Goal: Transaction & Acquisition: Download file/media

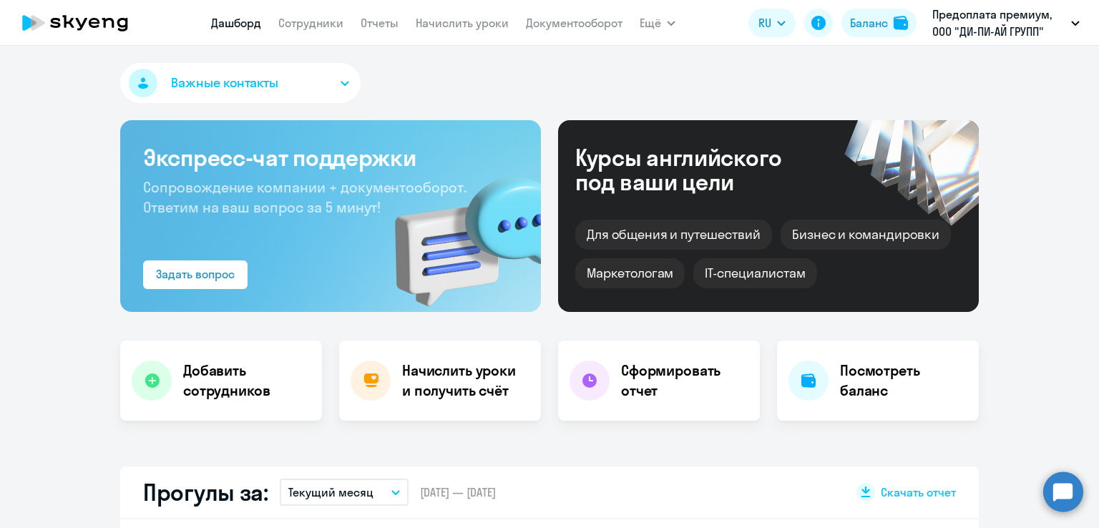
select select "30"
click at [558, 21] on link "Документооборот" at bounding box center [574, 23] width 97 height 14
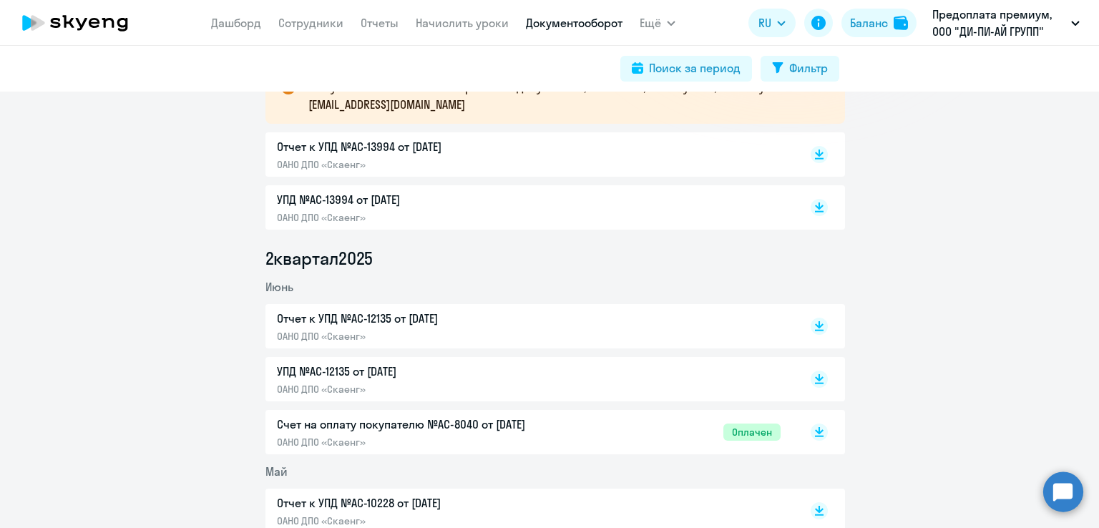
scroll to position [143, 0]
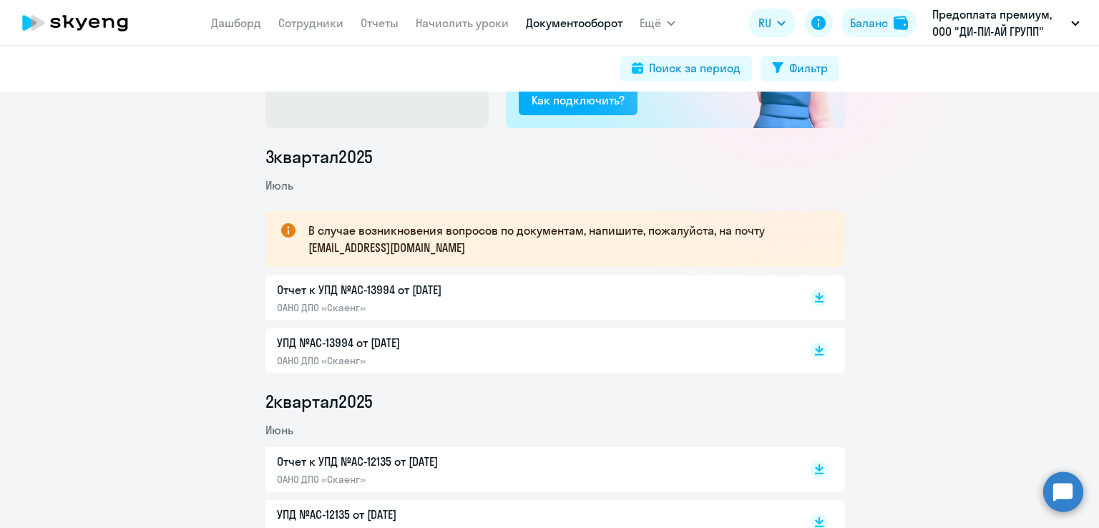
click at [515, 404] on li "2 квартал 2025" at bounding box center [556, 401] width 580 height 23
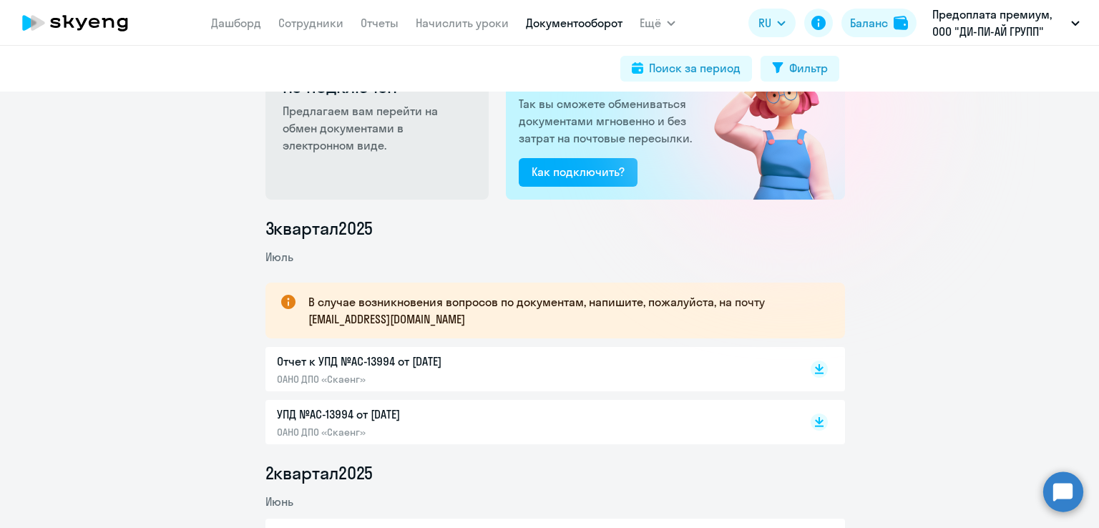
scroll to position [0, 0]
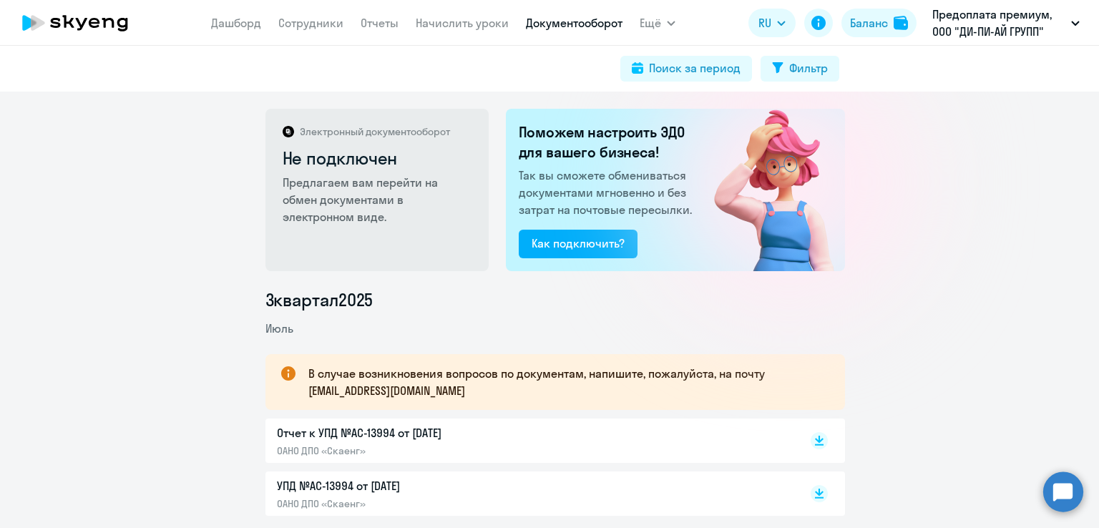
click at [581, 311] on li "3 квартал 2025" at bounding box center [556, 299] width 580 height 23
click at [681, 74] on div "Поиск за период" at bounding box center [695, 67] width 92 height 17
select select "all"
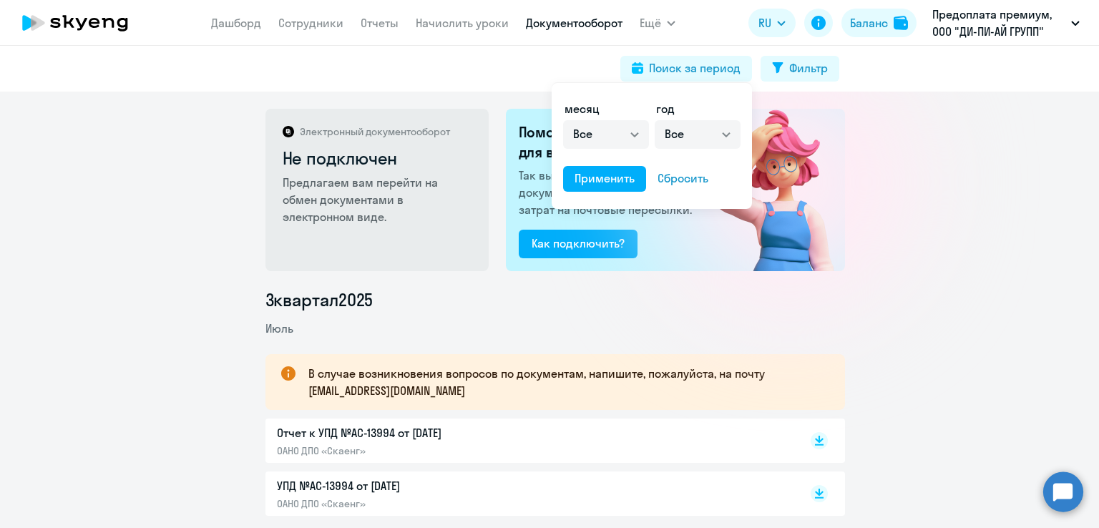
click at [166, 248] on div at bounding box center [549, 264] width 1099 height 528
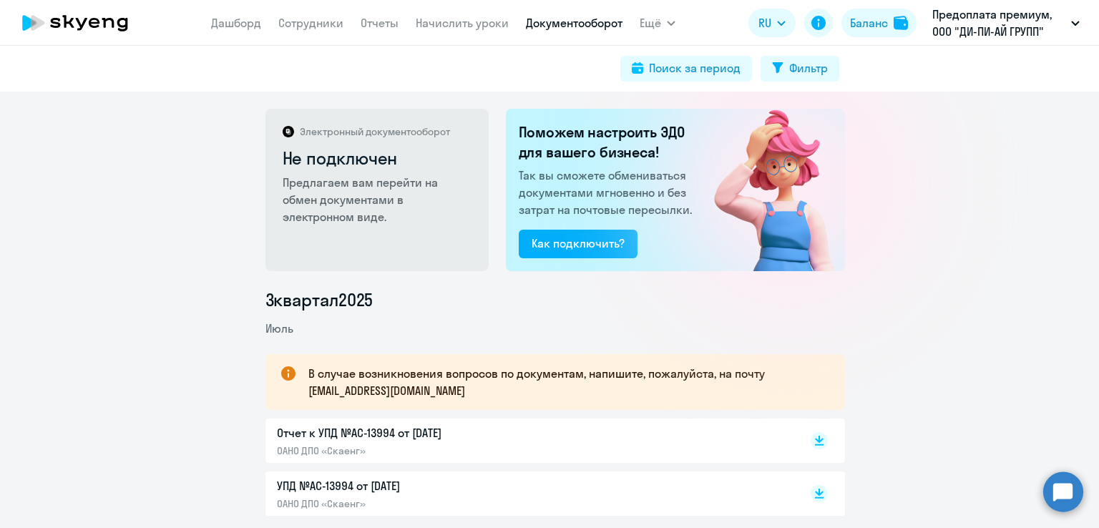
click at [143, 213] on div "Электронный документооборот Не подключен Предлагаем вам перейти на обмен докуме…" at bounding box center [549, 310] width 1099 height 437
click at [377, 24] on link "Отчеты" at bounding box center [380, 23] width 38 height 14
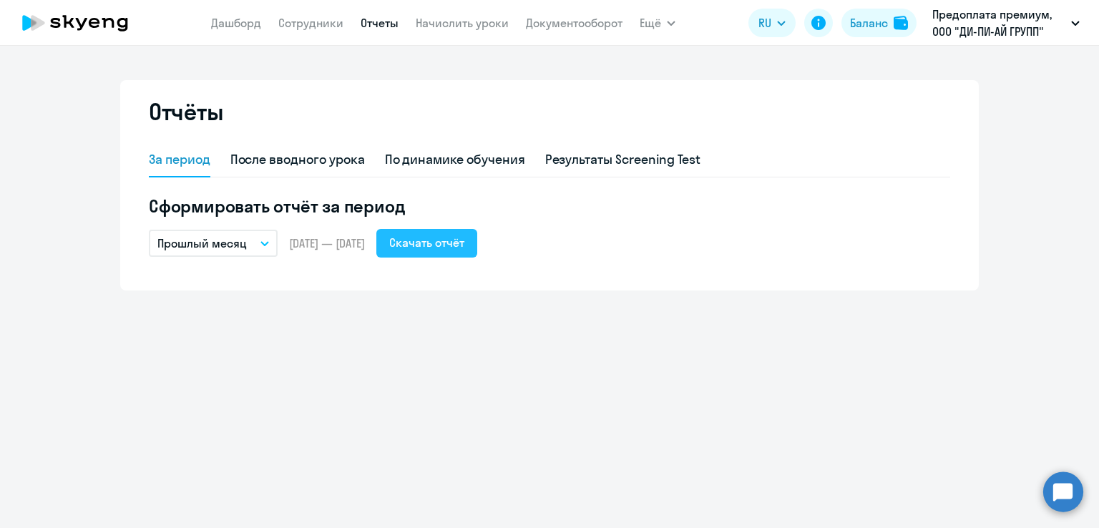
click at [453, 245] on div "Скачать отчёт" at bounding box center [426, 242] width 75 height 17
click at [560, 29] on link "Документооборот" at bounding box center [574, 23] width 97 height 14
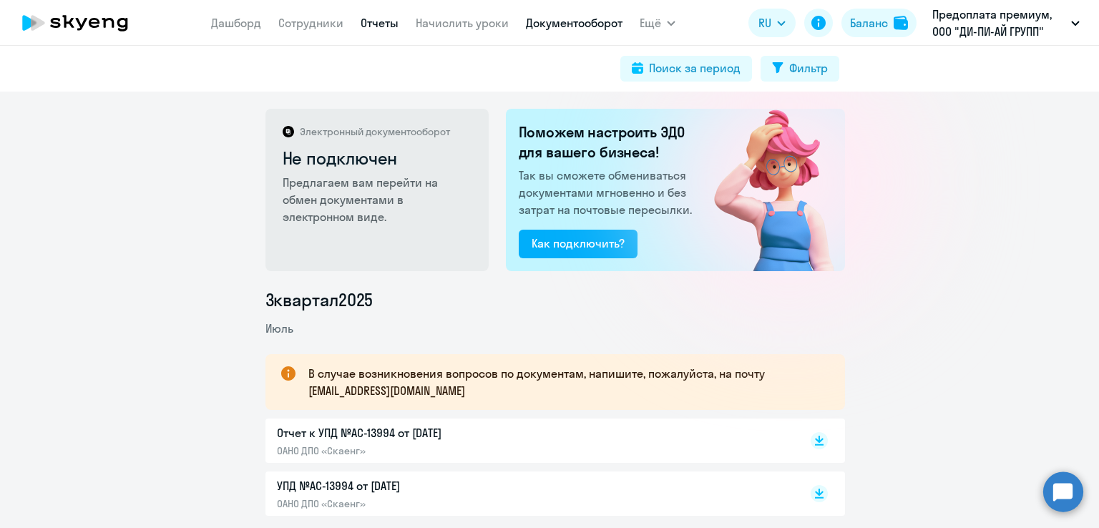
click at [376, 26] on link "Отчеты" at bounding box center [380, 23] width 38 height 14
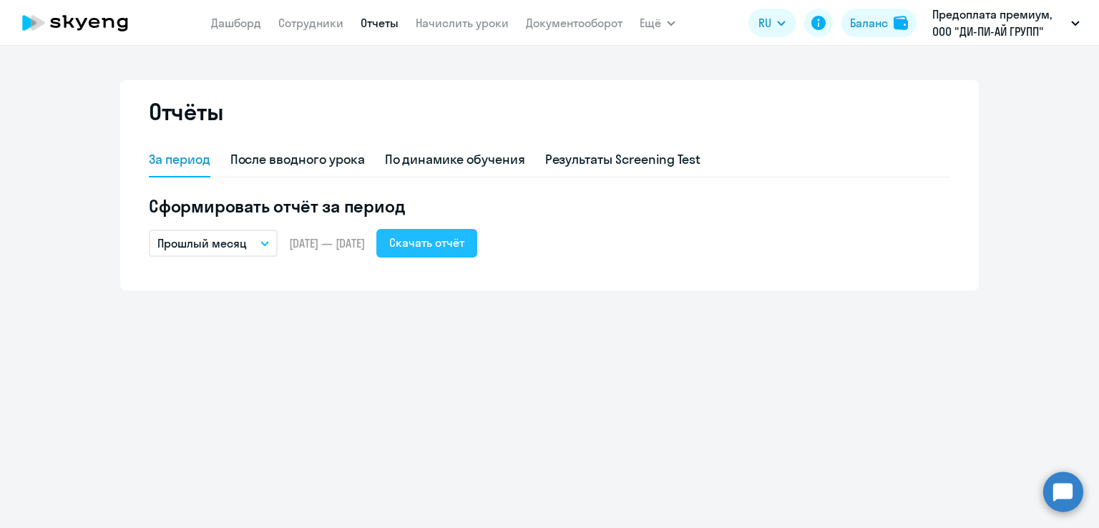
click at [457, 243] on div "Скачать отчёт" at bounding box center [426, 242] width 75 height 17
click at [526, 24] on link "Документооборот" at bounding box center [574, 23] width 97 height 14
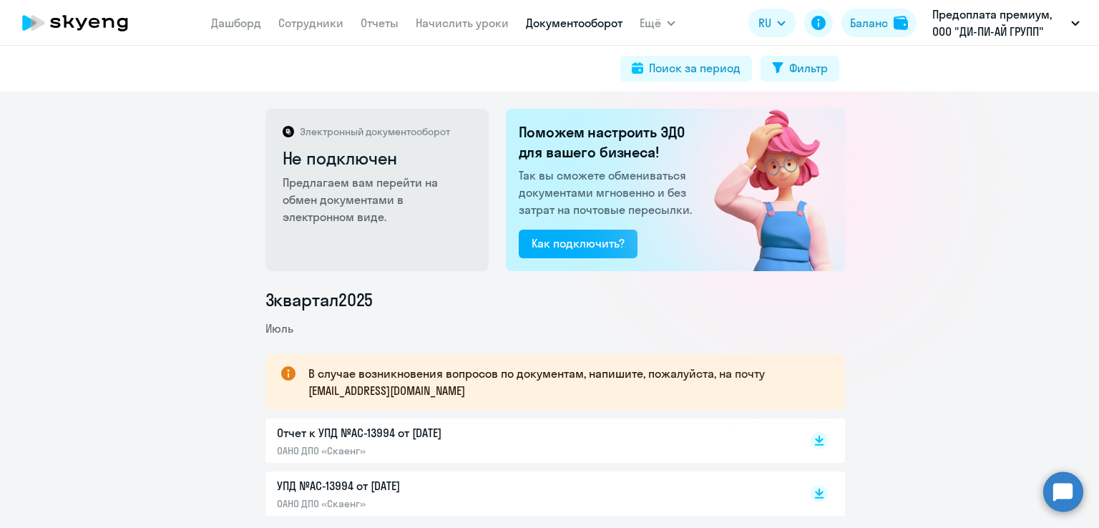
scroll to position [72, 0]
